Goal: Task Accomplishment & Management: Manage account settings

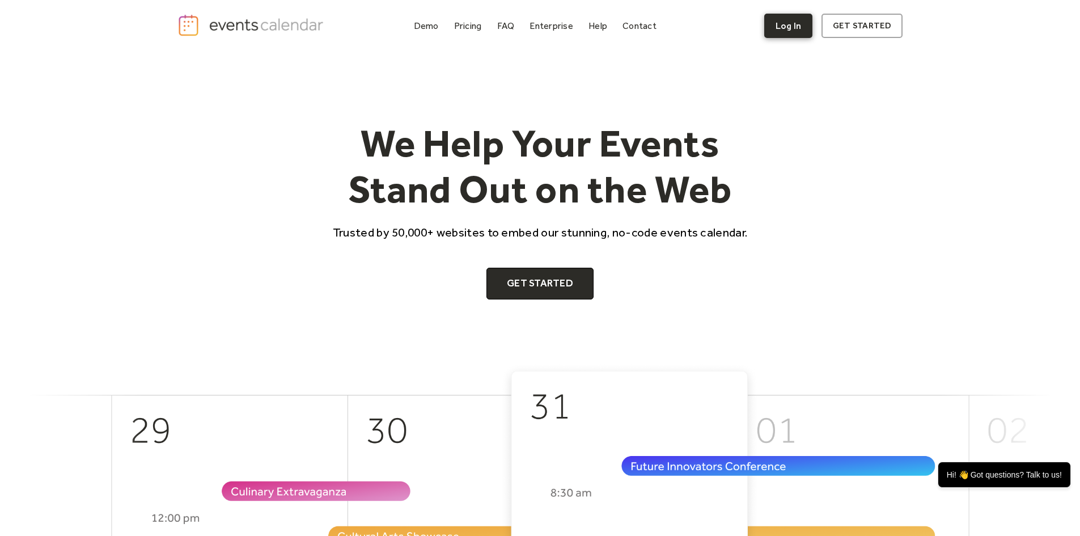
click at [782, 33] on link "Log In" at bounding box center [788, 26] width 48 height 24
click at [795, 26] on link "Log In" at bounding box center [788, 26] width 48 height 24
